Goal: Transaction & Acquisition: Purchase product/service

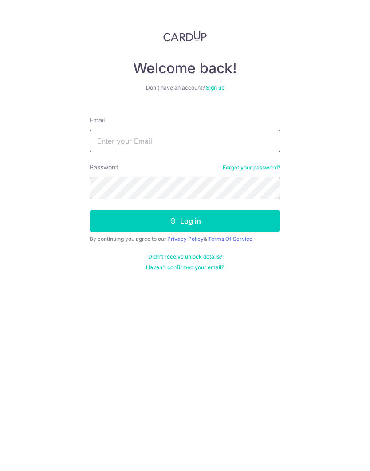
click at [112, 144] on input "Email" at bounding box center [185, 141] width 191 height 22
type input "[EMAIL_ADDRESS][DOMAIN_NAME]"
click at [104, 218] on button "Log in" at bounding box center [185, 221] width 191 height 22
click at [117, 222] on button "Log in" at bounding box center [185, 221] width 191 height 22
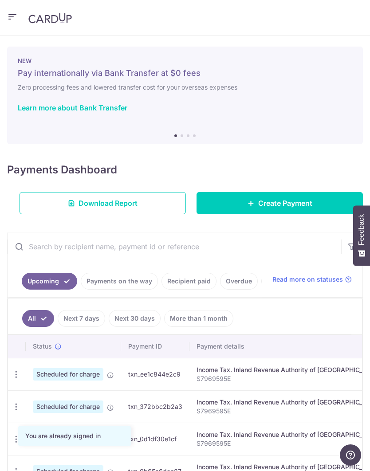
click at [299, 203] on span "Create Payment" at bounding box center [285, 203] width 54 height 11
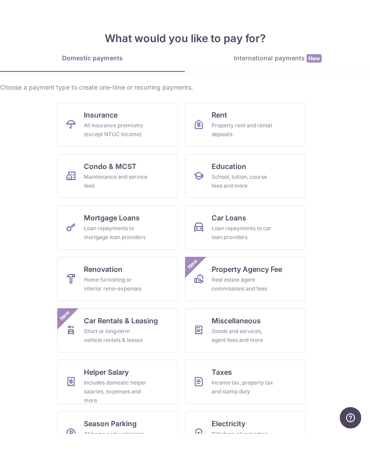
scroll to position [36, 0]
click at [93, 158] on div "All insurance premiums (except NTUC Income)" at bounding box center [116, 167] width 64 height 18
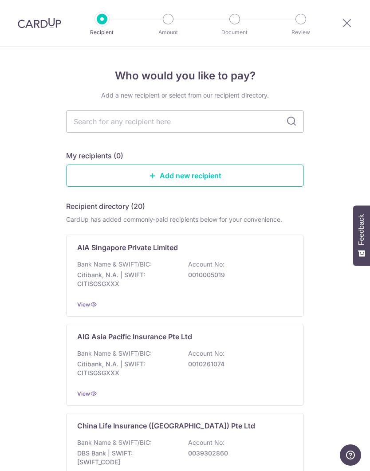
click at [89, 121] on input "text" at bounding box center [185, 122] width 238 height 22
type input "Hsbc"
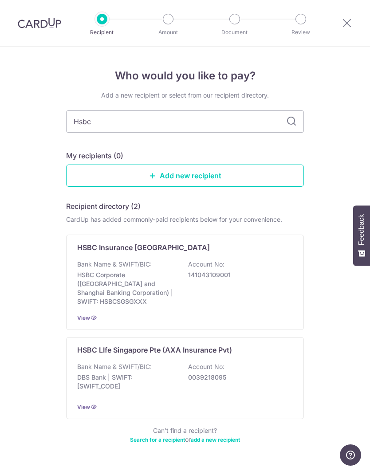
type input "Hsbc l"
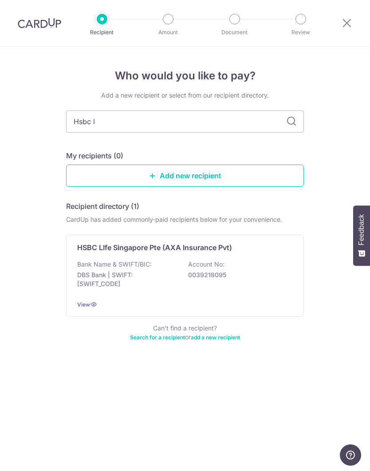
click at [61, 199] on div "Who would you like to pay? Add a new recipient or select from our recipient dir…" at bounding box center [185, 259] width 370 height 425
click at [289, 255] on div "HSBC LIfe Singapore Pte (AXA Insurance Pvt) Bank Name & SWIFT/BIC: DBS Bank | S…" at bounding box center [185, 276] width 238 height 82
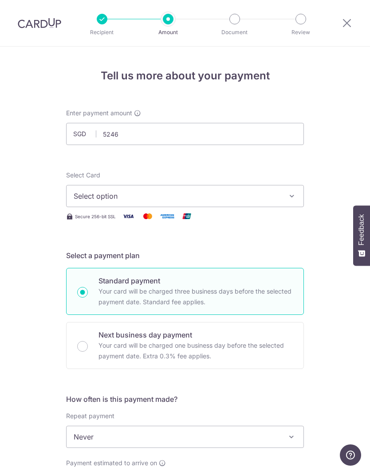
click at [85, 196] on span "Select option" at bounding box center [177, 196] width 207 height 11
type input "5,246.00"
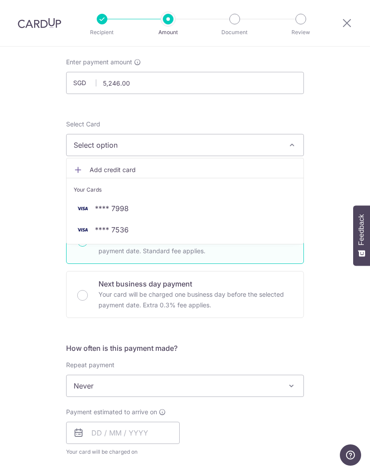
scroll to position [57, 0]
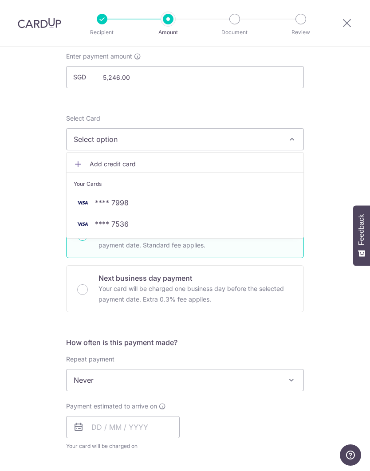
click at [298, 141] on div at bounding box center [185, 235] width 370 height 471
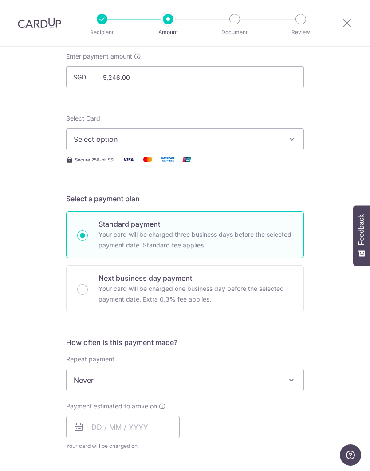
scroll to position [57, 0]
click at [290, 131] on button "Select option" at bounding box center [185, 139] width 238 height 22
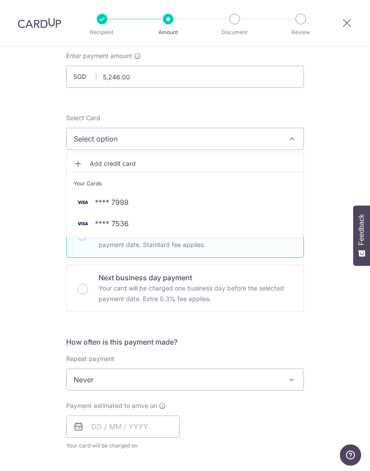
click at [249, 164] on span "Add credit card" at bounding box center [193, 163] width 207 height 9
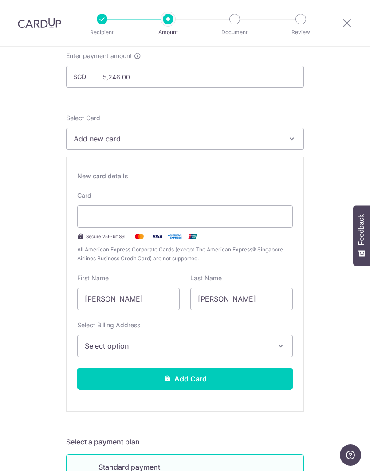
click at [292, 143] on icon "button" at bounding box center [292, 139] width 9 height 9
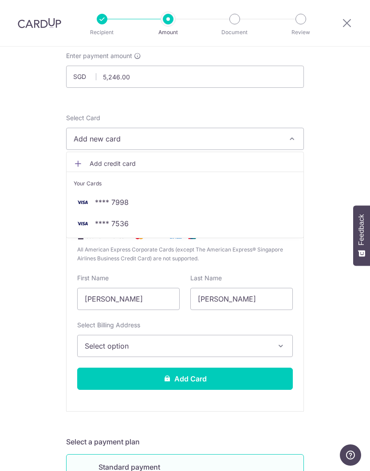
click at [98, 226] on span "**** 7536" at bounding box center [112, 223] width 34 height 11
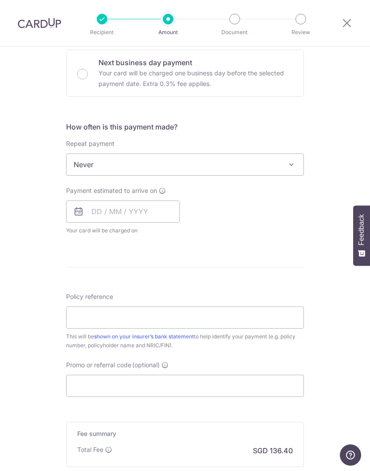
scroll to position [274, 0]
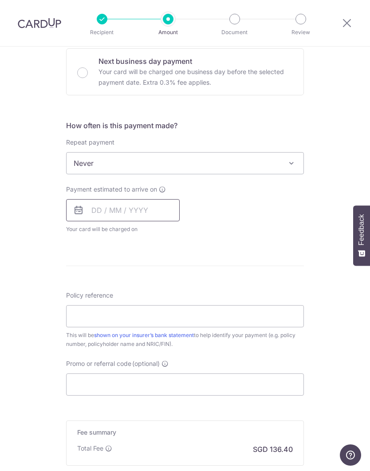
click at [167, 209] on input "text" at bounding box center [123, 210] width 114 height 22
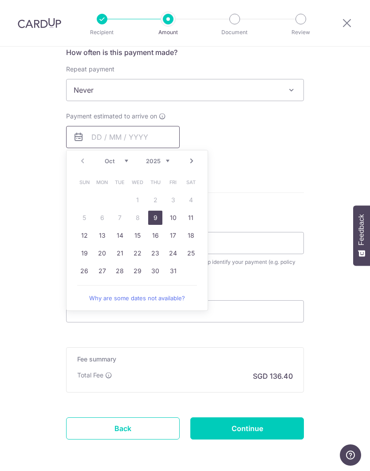
scroll to position [347, 0]
click at [157, 219] on link "9" at bounding box center [155, 218] width 14 height 14
type input "[DATE]"
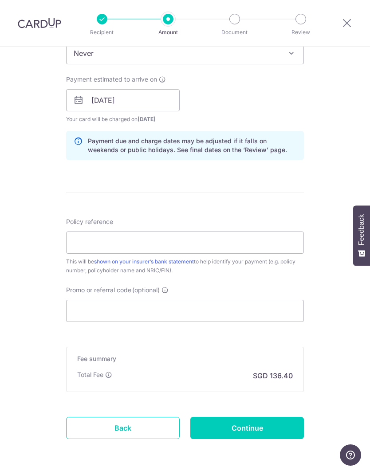
scroll to position [383, 0]
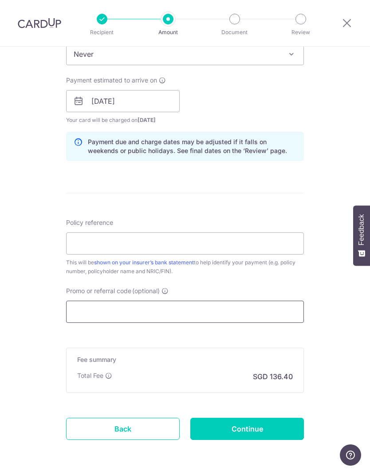
click at [182, 313] on input "Promo or referral code (optional)" at bounding box center [185, 312] width 238 height 22
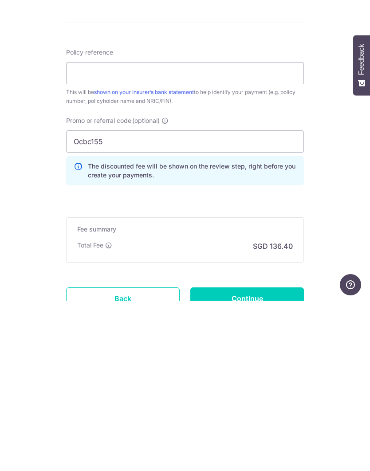
scroll to position [73, 0]
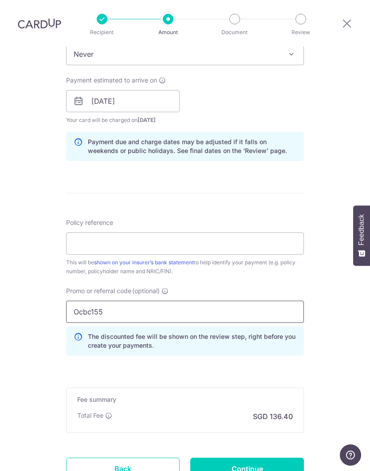
type input "Ocbc155"
click at [200, 233] on input "Policy reference" at bounding box center [185, 244] width 238 height 22
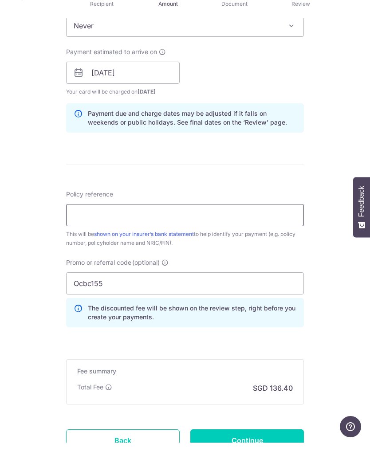
paste input "501-7113977"
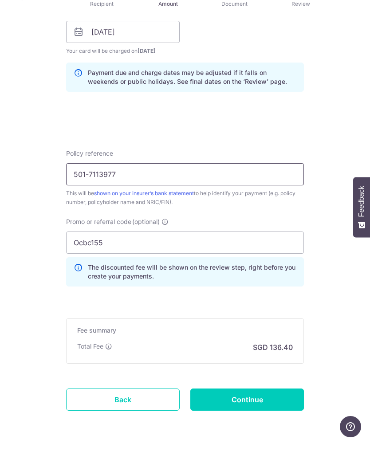
scroll to position [423, 0]
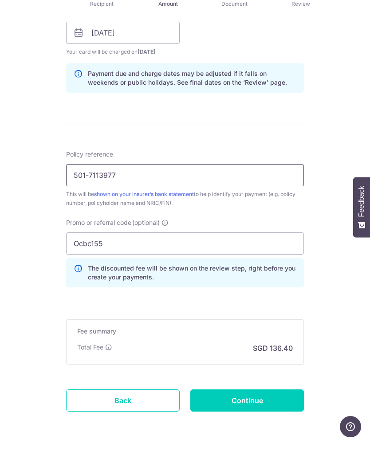
type input "501-7113977"
click button "Add Card" at bounding box center [0, 0] width 0 height 0
click at [32, 147] on div "Tell us more about your payment Enter payment amount SGD 5,246.00 5246.00 Selec…" at bounding box center [185, 66] width 370 height 884
click at [293, 418] on input "Continue" at bounding box center [247, 429] width 114 height 22
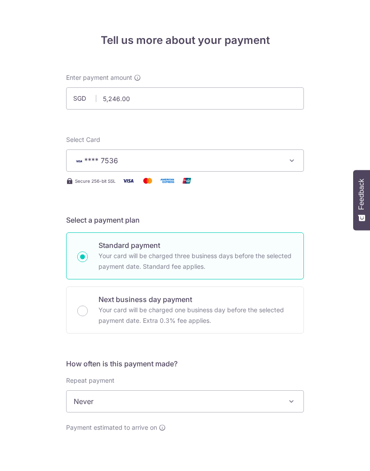
scroll to position [436, 0]
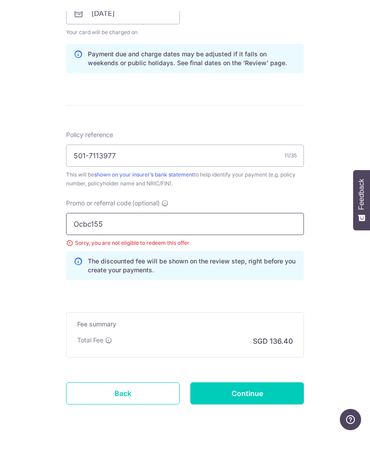
click at [143, 249] on input "Ocbc155" at bounding box center [185, 260] width 238 height 22
type input "Ocbc195"
click at [268, 418] on input "Continue" at bounding box center [247, 429] width 114 height 22
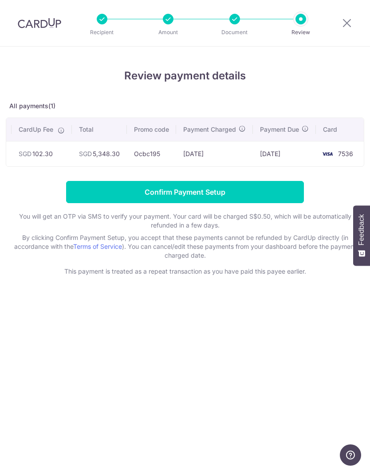
scroll to position [0, 205]
click at [105, 198] on input "Confirm Payment Setup" at bounding box center [185, 192] width 238 height 22
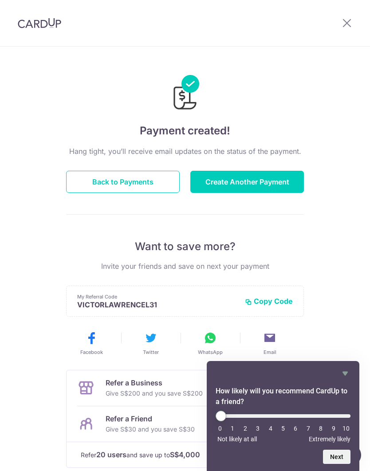
click at [99, 183] on button "Back to Payments" at bounding box center [123, 182] width 114 height 22
